Goal: Register for event/course

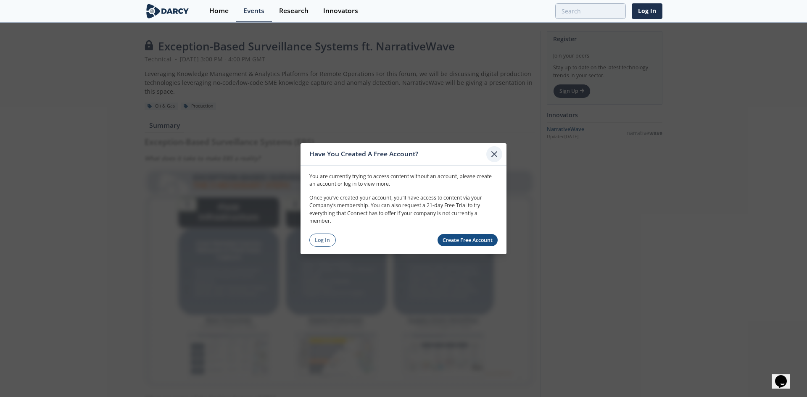
click at [495, 156] on icon at bounding box center [494, 154] width 10 height 10
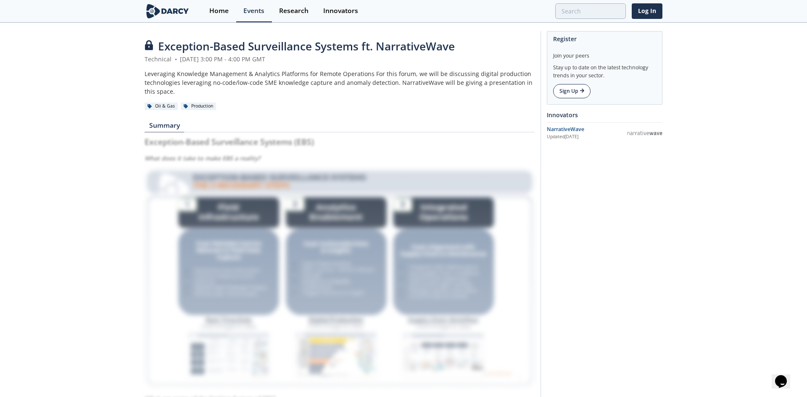
click at [567, 88] on link "Sign Up" at bounding box center [571, 91] width 37 height 14
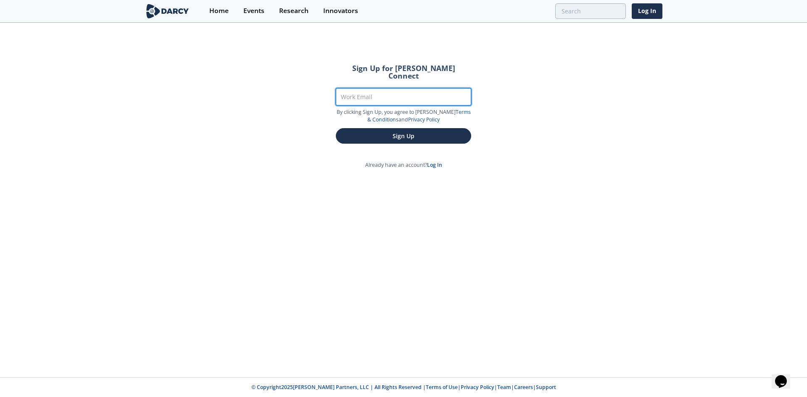
click at [400, 90] on input "Work Email" at bounding box center [403, 96] width 135 height 17
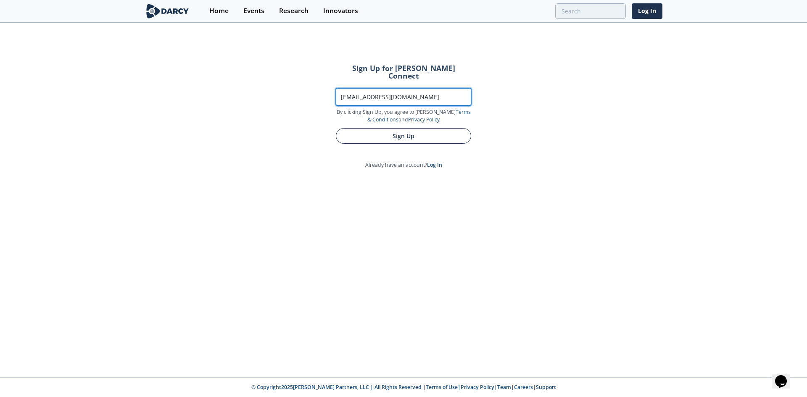
type input "[EMAIL_ADDRESS][DOMAIN_NAME]"
click at [388, 128] on button "Sign Up" at bounding box center [403, 136] width 135 height 16
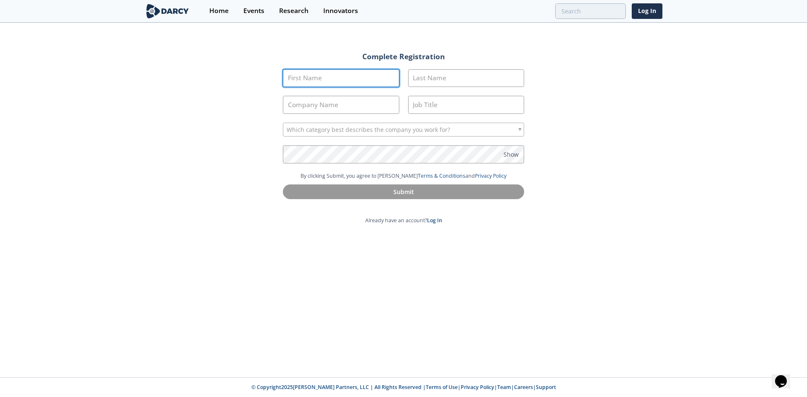
click at [339, 78] on input "First Name" at bounding box center [341, 78] width 116 height 18
type input "Abeeku"
type input "[PERSON_NAME]"
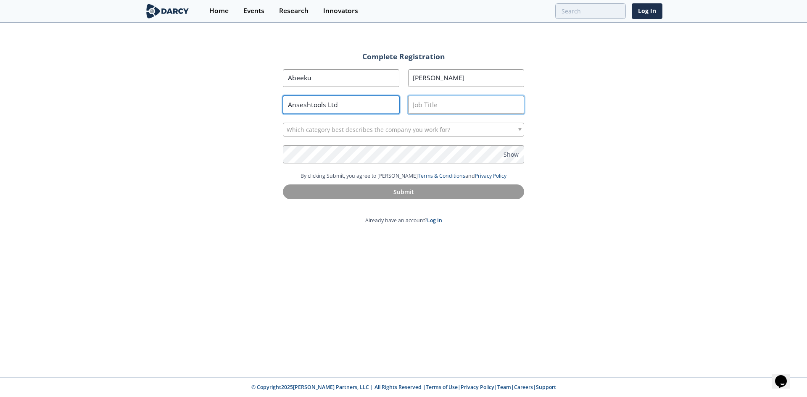
type input "Anseshtools Ltd"
click at [429, 99] on input "Job Title" at bounding box center [466, 105] width 116 height 18
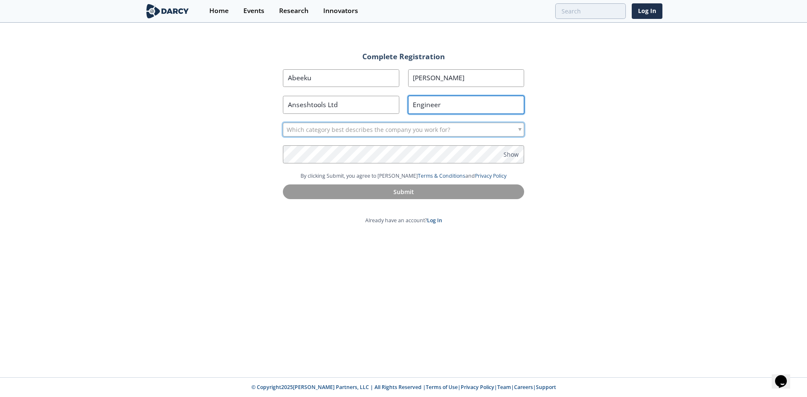
type input "Engineer"
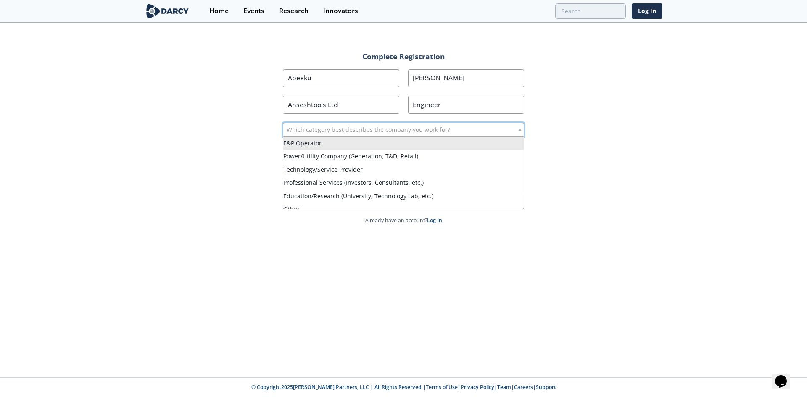
click at [394, 132] on span "Which category best describes the company you work for?" at bounding box center [368, 129] width 163 height 13
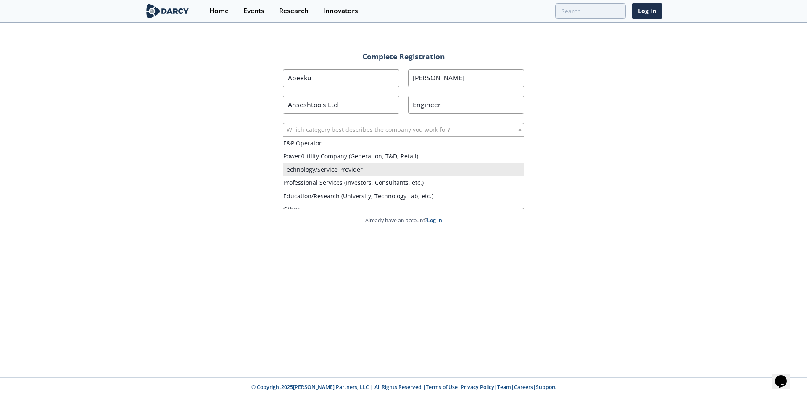
scroll to position [7, 0]
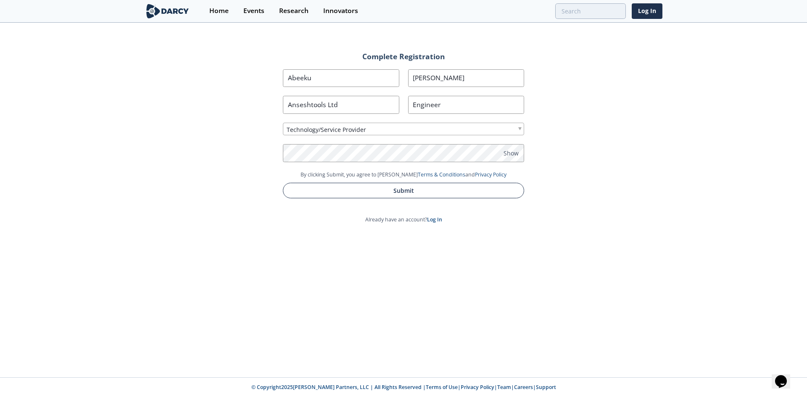
click at [389, 187] on button "Submit" at bounding box center [403, 191] width 241 height 16
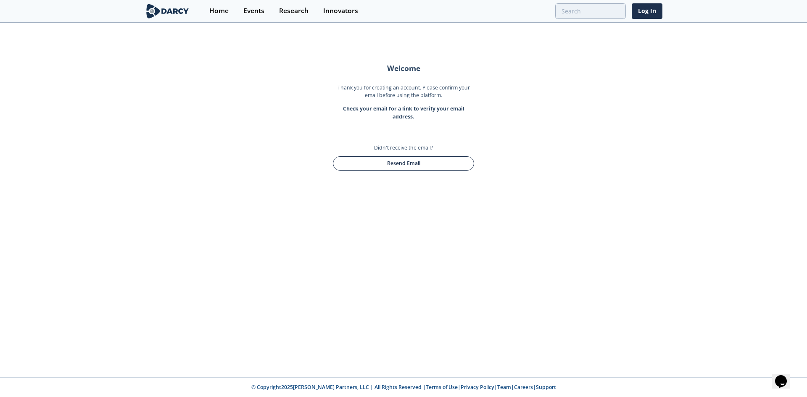
click at [411, 161] on button "Resend Email" at bounding box center [403, 163] width 141 height 14
click at [251, 132] on div "Welcome Thank you for creating an account. Please confirm your email before usi…" at bounding box center [403, 201] width 807 height 354
click at [421, 214] on div "Welcome Thank you for creating an account. Please confirm your email before usi…" at bounding box center [403, 201] width 807 height 354
click at [413, 164] on button "Resend Email" at bounding box center [403, 163] width 141 height 14
